Goal: Information Seeking & Learning: Learn about a topic

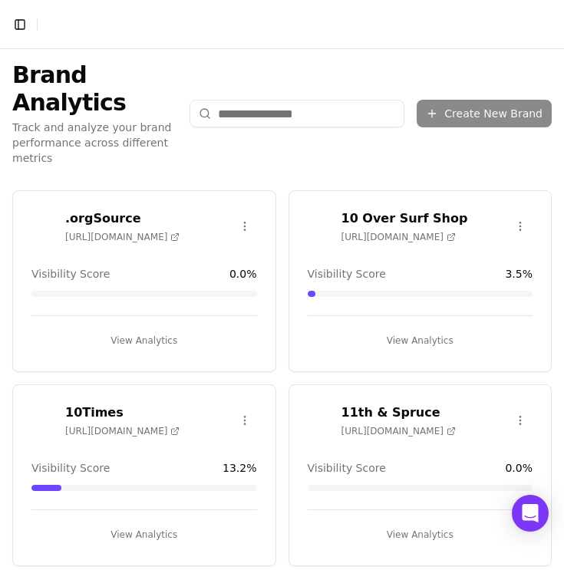
scroll to position [13, 0]
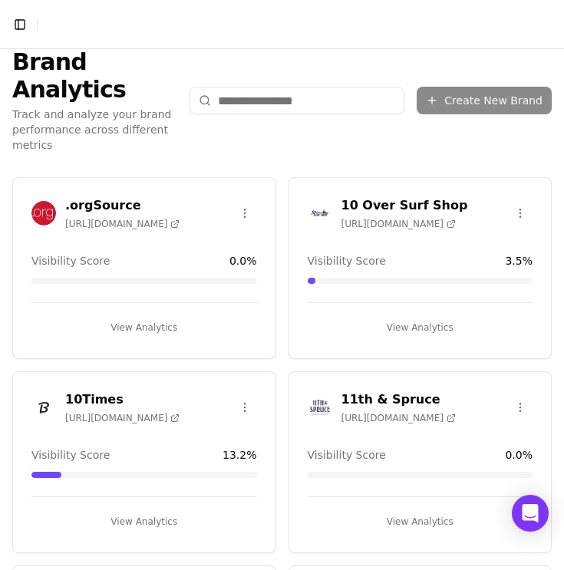
click at [257, 93] on input "search" at bounding box center [297, 101] width 215 height 28
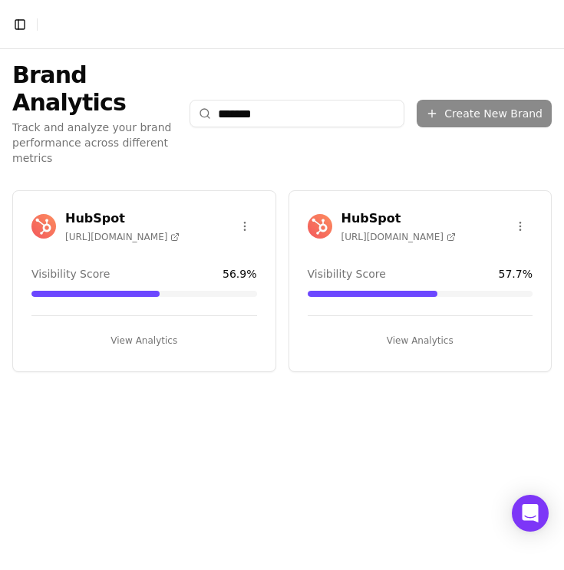
scroll to position [0, 0]
type input "*******"
click at [51, 214] on img at bounding box center [43, 226] width 25 height 25
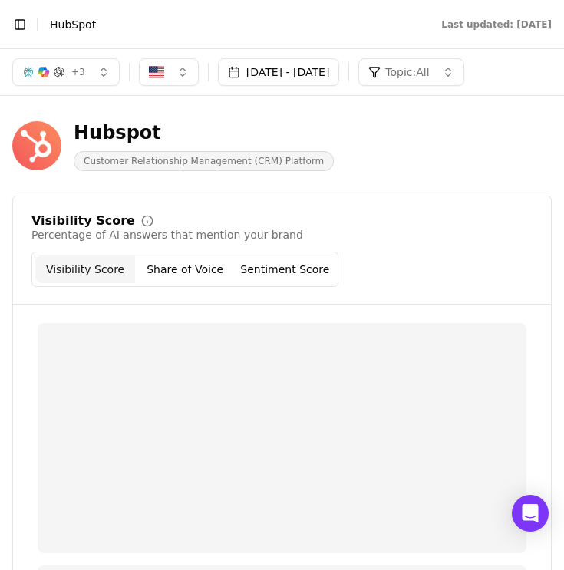
click at [85, 76] on button "+ 3" at bounding box center [65, 72] width 107 height 28
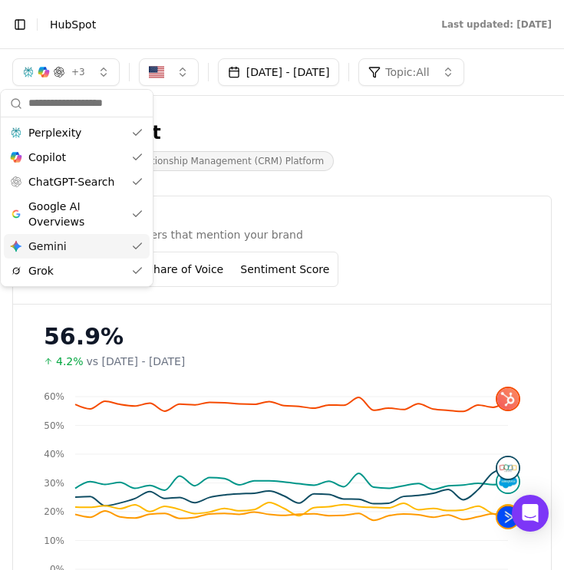
click at [236, 125] on div "Hubspot" at bounding box center [204, 132] width 260 height 25
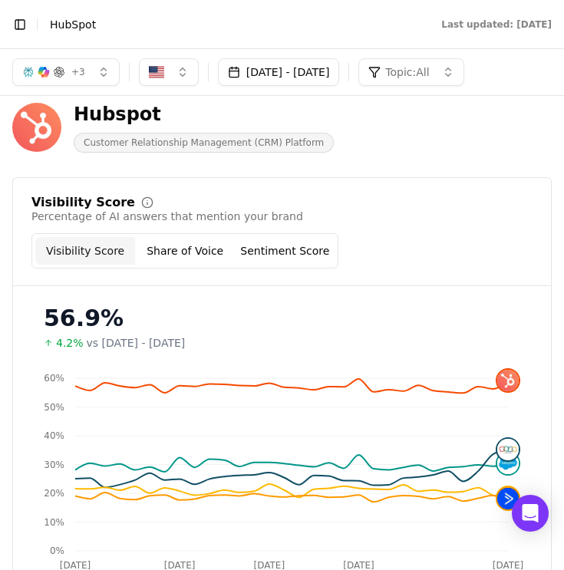
scroll to position [17, 0]
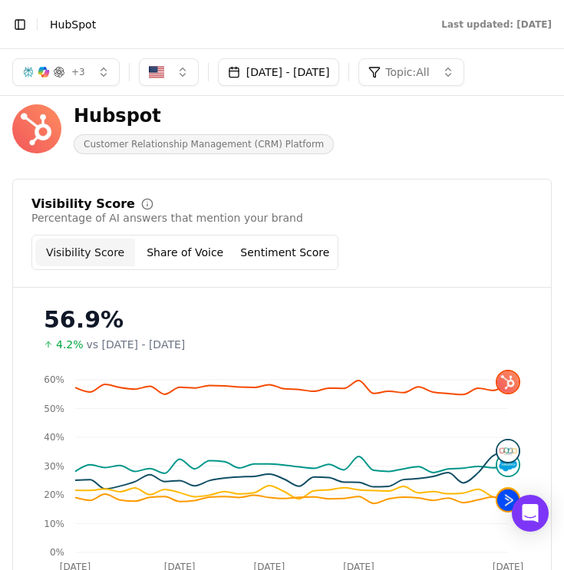
click at [213, 249] on button "Share of Voice" at bounding box center [185, 253] width 100 height 28
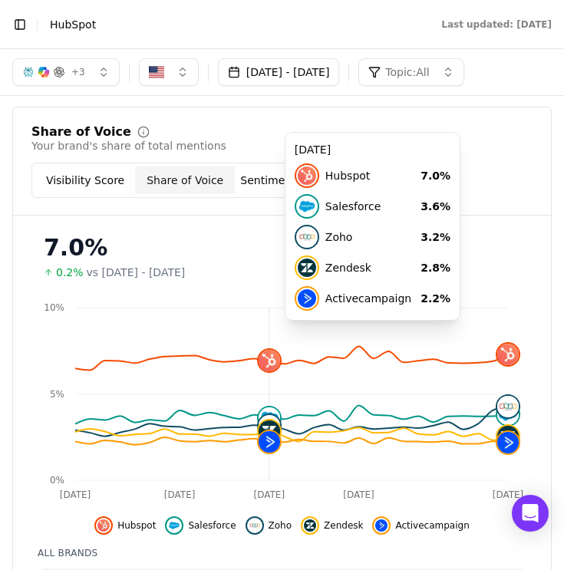
scroll to position [87, 0]
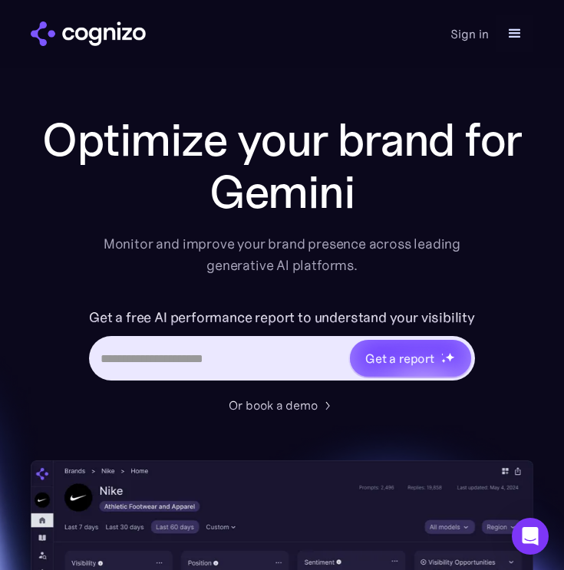
click at [182, 342] on div "Get a report" at bounding box center [282, 358] width 386 height 45
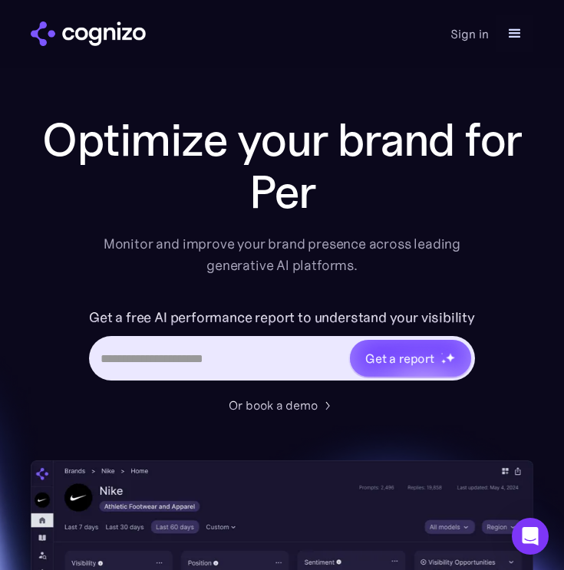
click at [183, 367] on input "Hero URL Input Form" at bounding box center [219, 358] width 257 height 29
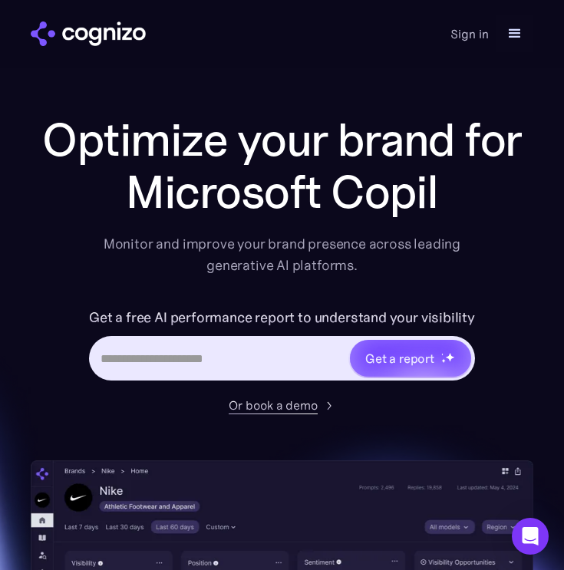
click at [301, 404] on div "Or book a demo" at bounding box center [273, 405] width 89 height 18
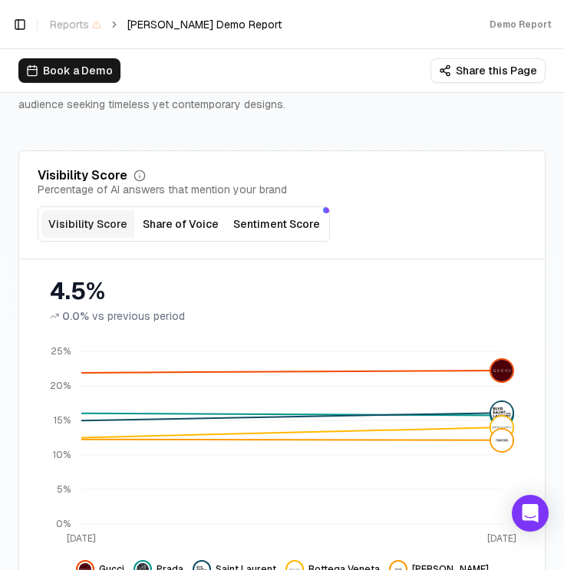
scroll to position [166, 0]
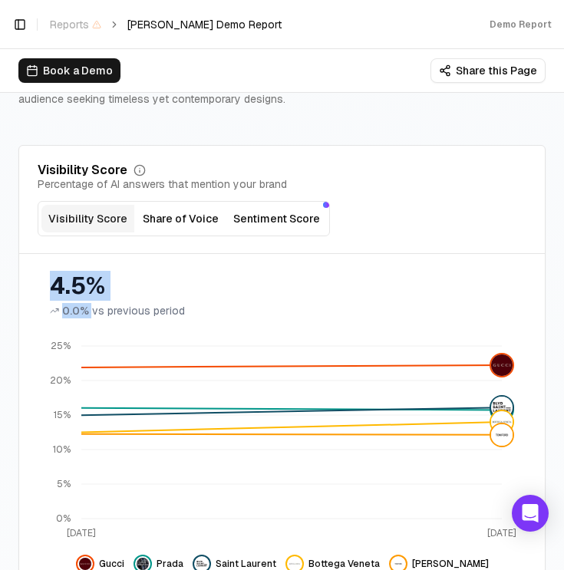
drag, startPoint x: 48, startPoint y: 271, endPoint x: 150, endPoint y: 302, distance: 106.8
click at [150, 302] on div "4.5% 0.0% vs previous period" at bounding box center [281, 289] width 501 height 58
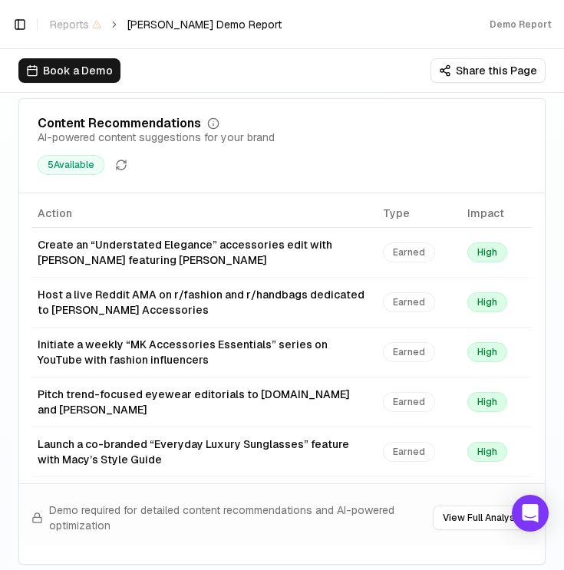
scroll to position [3505, 0]
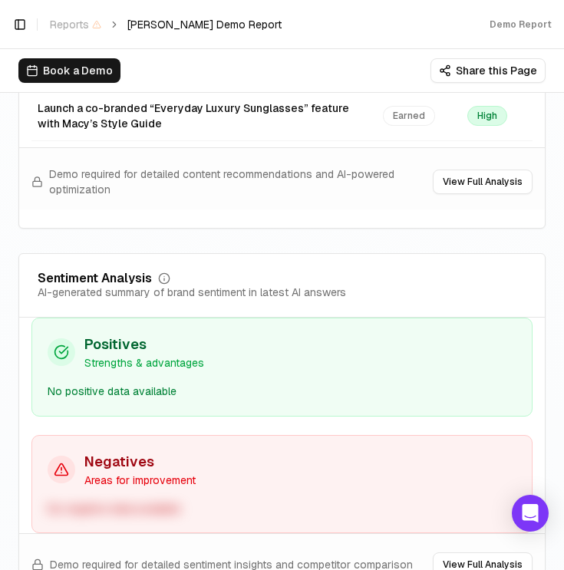
click at [95, 75] on button "Book a Demo" at bounding box center [69, 70] width 102 height 25
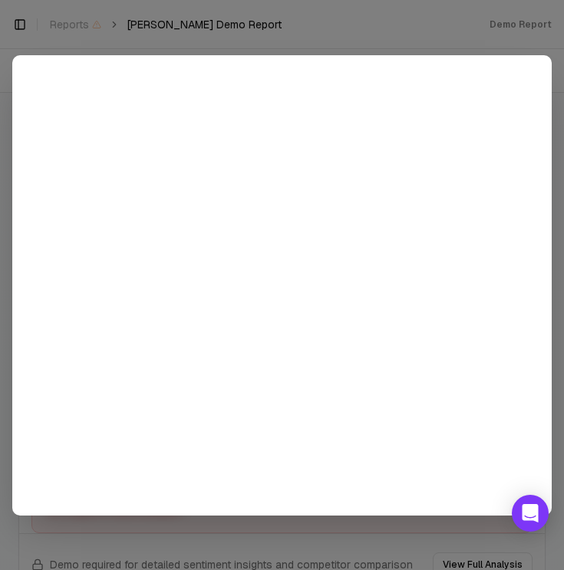
click at [231, 41] on div at bounding box center [282, 285] width 564 height 570
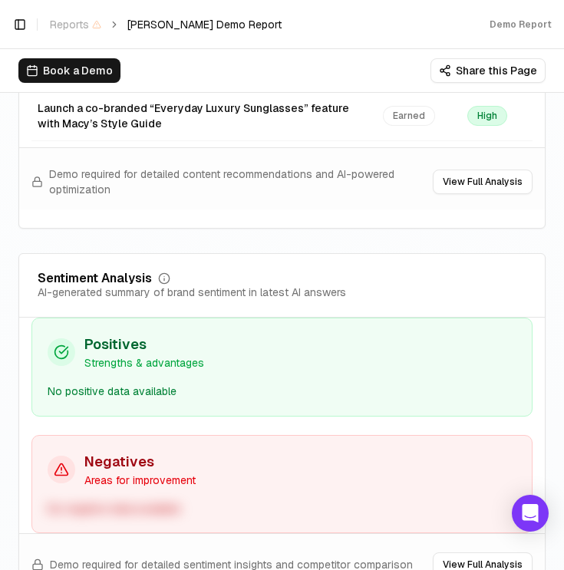
click at [485, 84] on div "Book a Demo Share this Page" at bounding box center [282, 70] width 564 height 43
click at [485, 72] on button "Share this Page" at bounding box center [488, 70] width 115 height 25
click at [409, 62] on div "Book a Demo Share this Page" at bounding box center [281, 70] width 527 height 25
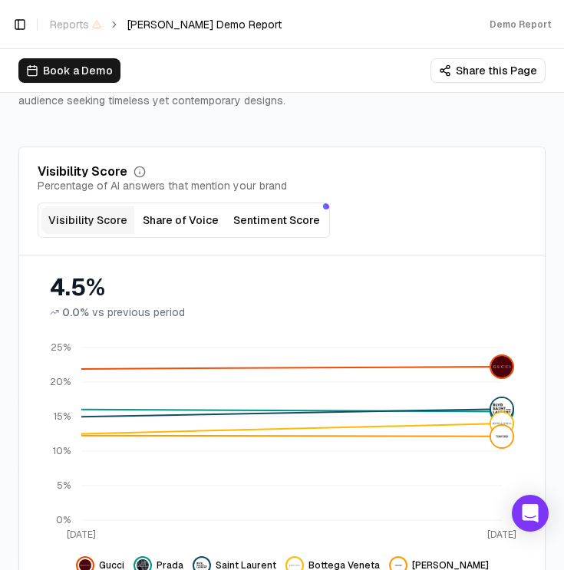
scroll to position [0, 0]
